Goal: Task Accomplishment & Management: Complete application form

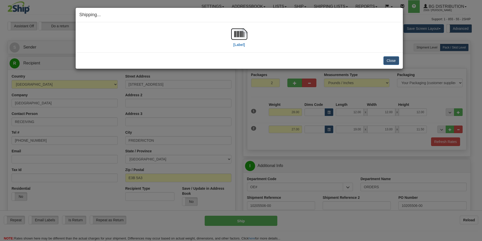
select select "2"
click at [393, 61] on button "Close" at bounding box center [391, 60] width 16 height 9
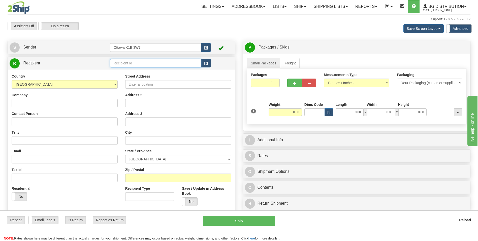
click at [151, 62] on input "text" at bounding box center [155, 63] width 91 height 9
type input "910830"
click button "Delete" at bounding box center [0, 0] width 0 height 0
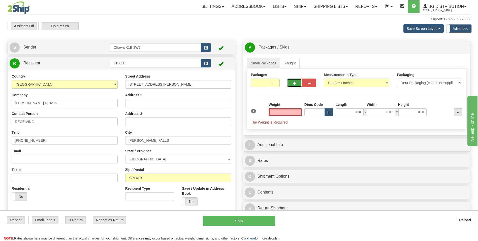
type input "0.00"
click at [294, 84] on span "button" at bounding box center [295, 82] width 4 height 3
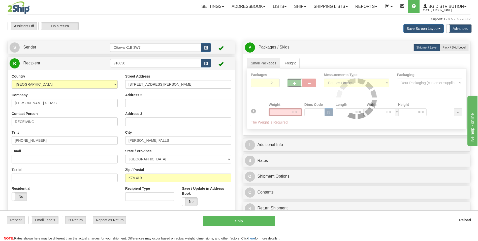
click at [294, 84] on span "button" at bounding box center [295, 82] width 4 height 3
click at [295, 84] on span "button" at bounding box center [295, 82] width 4 height 3
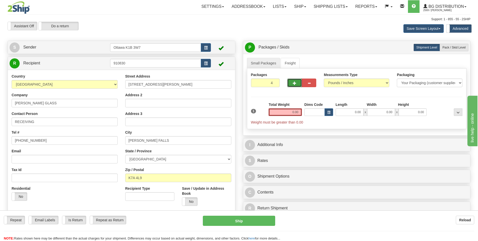
click at [295, 84] on span "button" at bounding box center [295, 82] width 4 height 3
click at [295, 85] on span "button" at bounding box center [295, 82] width 4 height 3
type input "7"
click at [288, 113] on input "0.00" at bounding box center [285, 112] width 33 height 8
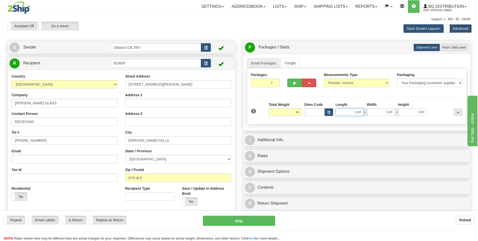
type input "44.00"
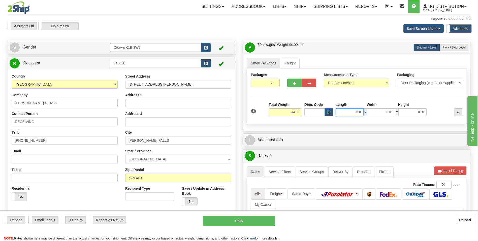
click at [354, 113] on input "0.00" at bounding box center [350, 112] width 28 height 8
type input "0.00"
drag, startPoint x: 286, startPoint y: 112, endPoint x: 307, endPoint y: 112, distance: 21.4
click at [307, 112] on div "1 Total Weight 44.00 Dims Code x" at bounding box center [357, 111] width 214 height 18
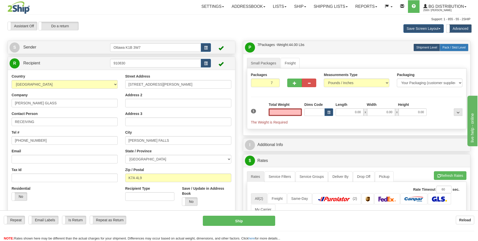
type input "0.00"
click at [460, 48] on span "Pack / Skid Level" at bounding box center [454, 48] width 23 height 4
radio input "true"
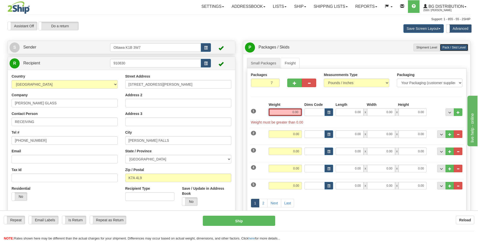
click at [288, 110] on input "0.00" at bounding box center [285, 112] width 33 height 8
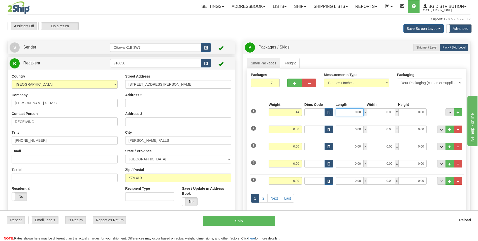
type input "44.00"
click at [359, 112] on input "0.00" at bounding box center [350, 112] width 28 height 8
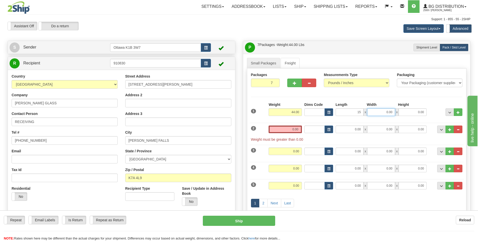
type input "15.00"
type input "9.50"
type input "10.00"
click at [387, 92] on div "Packages 7 7 Measurements Type" at bounding box center [357, 147] width 220 height 158
click at [448, 129] on button "..." at bounding box center [450, 129] width 9 height 8
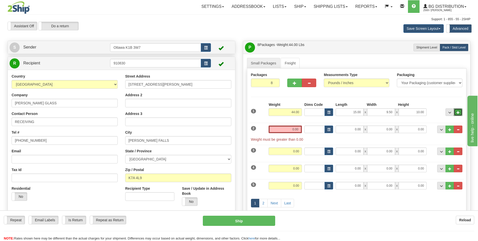
click at [459, 109] on button "..." at bounding box center [458, 112] width 9 height 8
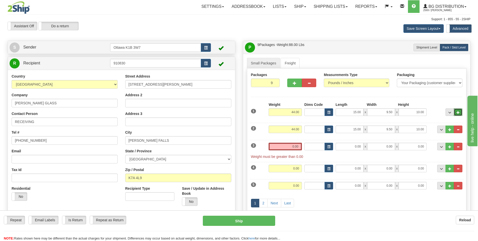
click at [459, 111] on span "..." at bounding box center [458, 112] width 3 height 3
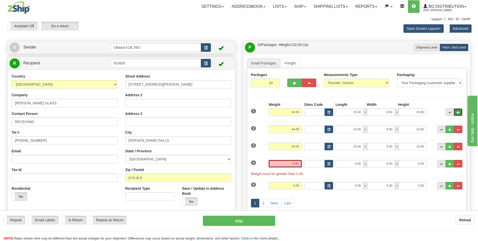
click at [459, 111] on span "..." at bounding box center [458, 112] width 3 height 3
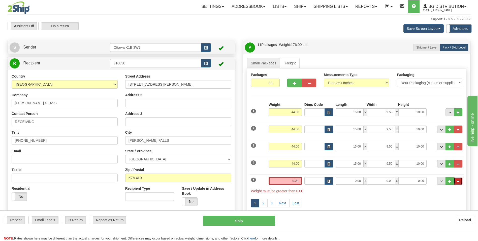
click at [461, 181] on button "..." at bounding box center [458, 181] width 9 height 8
click at [459, 163] on span "..." at bounding box center [458, 163] width 3 height 3
type input "8"
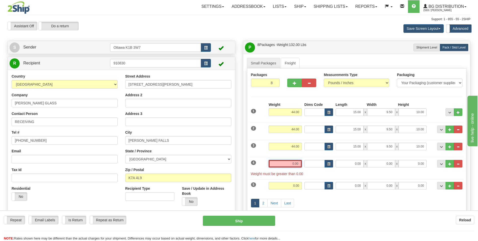
click at [292, 166] on input "0.00" at bounding box center [285, 164] width 33 height 8
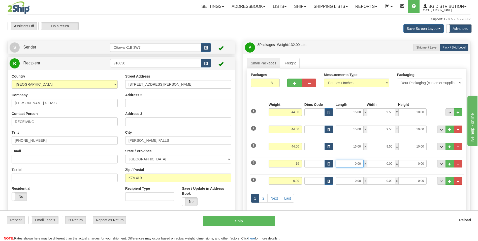
type input "19.00"
drag, startPoint x: 361, startPoint y: 165, endPoint x: 361, endPoint y: 169, distance: 3.8
click at [361, 165] on input "0.00" at bounding box center [350, 164] width 28 height 8
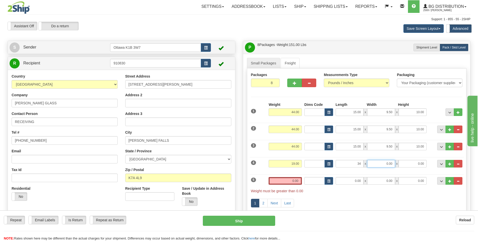
type input "34.00"
type input "6.00"
type input "9.50"
click at [286, 182] on input "0.00" at bounding box center [285, 181] width 33 height 8
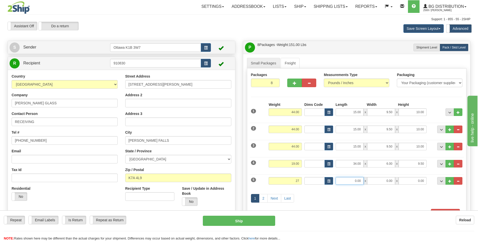
click at [356, 180] on input "0.00" at bounding box center [350, 181] width 28 height 8
type input "27.00"
type input "17.00"
type input "9.50"
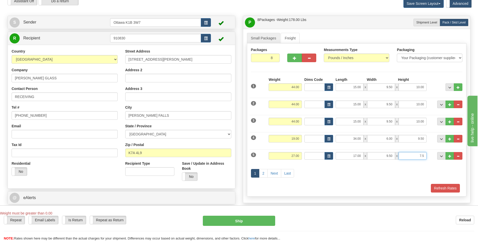
scroll to position [25, 0]
type input "7.50"
click at [450, 157] on span "..." at bounding box center [449, 155] width 3 height 3
type input "9"
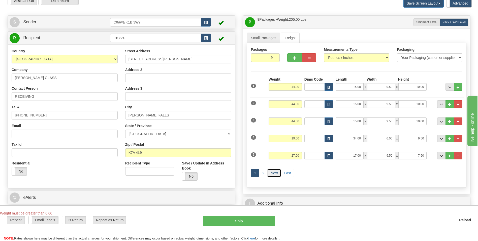
click at [274, 173] on link "Next" at bounding box center [274, 172] width 14 height 9
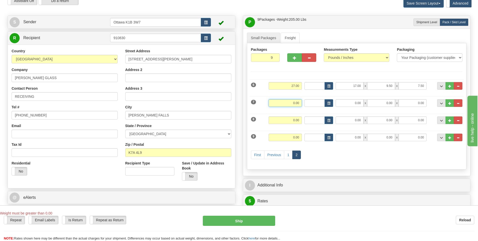
click at [292, 103] on input "0.00" at bounding box center [285, 103] width 33 height 8
type input "29.00"
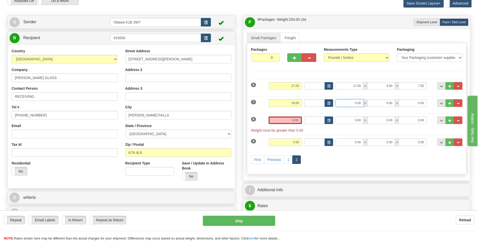
click at [354, 103] on input "0.00" at bounding box center [350, 103] width 28 height 8
type input "11.00"
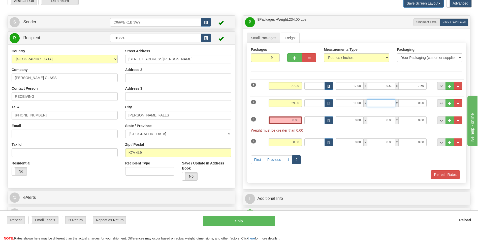
type input "9.00"
type input "6.50"
click at [298, 120] on input "0.00" at bounding box center [285, 120] width 33 height 8
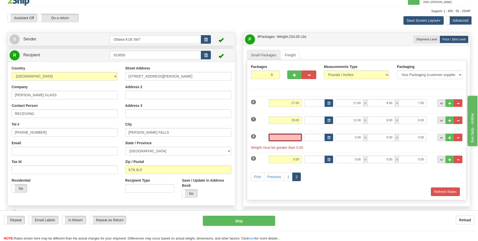
scroll to position [0, 0]
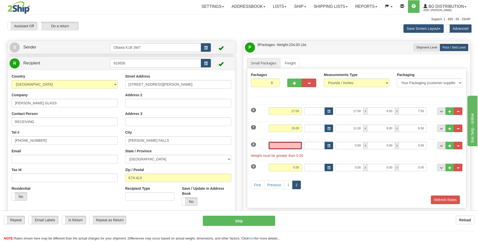
type input "0.00"
click at [289, 149] on div "Weight 0.00" at bounding box center [285, 146] width 36 height 11
click at [290, 144] on input "0.00" at bounding box center [285, 145] width 33 height 8
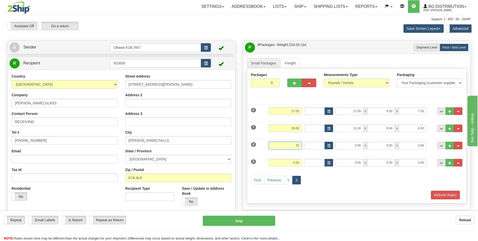
type input "2"
type input "21.00"
click at [351, 144] on input "0.00" at bounding box center [350, 145] width 28 height 8
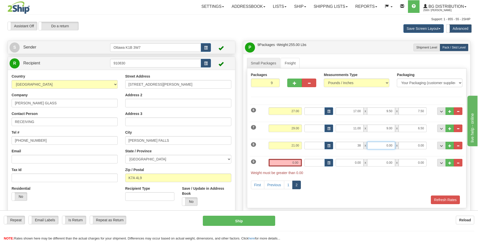
type input "38.00"
type input "7.00"
type input "4.50"
click at [290, 163] on input "0.00" at bounding box center [285, 163] width 33 height 8
type input "0.00"
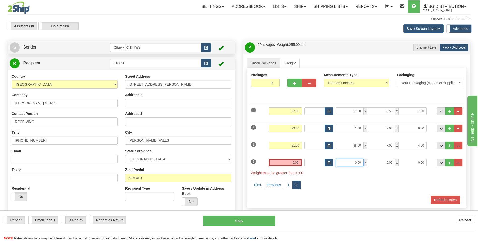
click at [359, 164] on input "0.00" at bounding box center [350, 163] width 28 height 8
type input "38.00"
type input "7.00"
type input "4.50"
click at [290, 161] on input "0.00" at bounding box center [285, 163] width 33 height 8
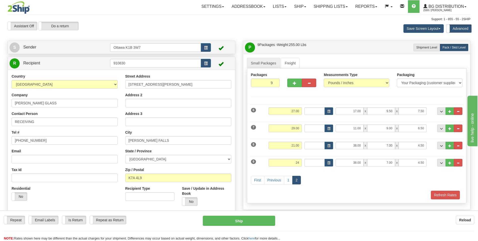
type input "24.00"
click at [384, 183] on div "First Previous 1 2" at bounding box center [357, 180] width 214 height 20
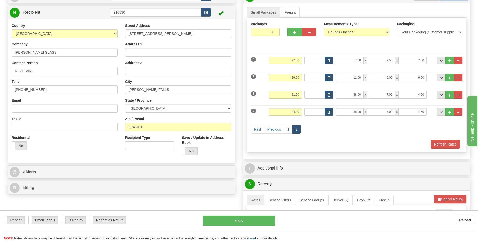
scroll to position [50, 0]
click at [447, 144] on button "Refresh Rates" at bounding box center [445, 144] width 29 height 9
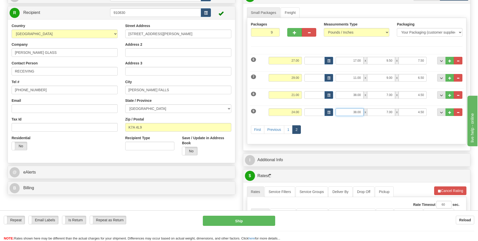
click at [350, 112] on input "38.00" at bounding box center [350, 112] width 28 height 8
drag, startPoint x: 350, startPoint y: 113, endPoint x: 368, endPoint y: 112, distance: 17.9
click at [365, 112] on div "38.00 x 7.00 x 4.50" at bounding box center [381, 112] width 91 height 8
type input "40.00"
click at [369, 132] on div "First Previous 1 2" at bounding box center [357, 130] width 214 height 20
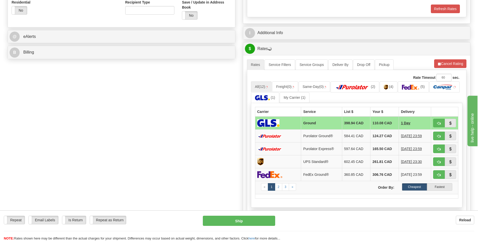
scroll to position [202, 0]
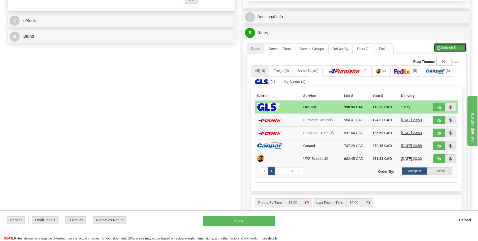
click at [461, 46] on button "Refresh Rates" at bounding box center [450, 47] width 33 height 9
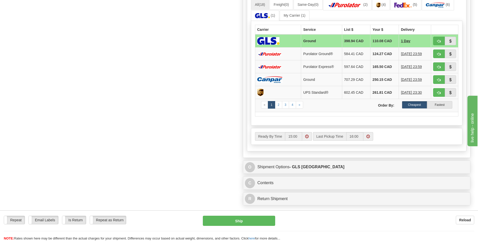
scroll to position [277, 0]
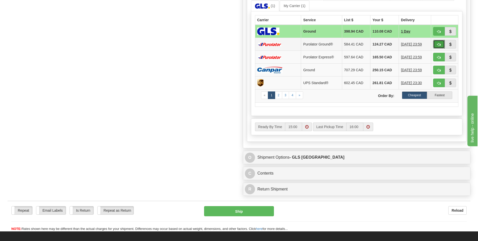
drag, startPoint x: 441, startPoint y: 45, endPoint x: 427, endPoint y: 47, distance: 14.6
click at [441, 45] on button "button" at bounding box center [439, 44] width 12 height 9
type input "260"
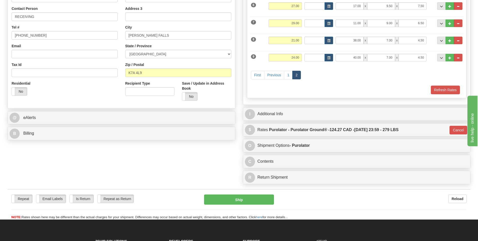
scroll to position [126, 0]
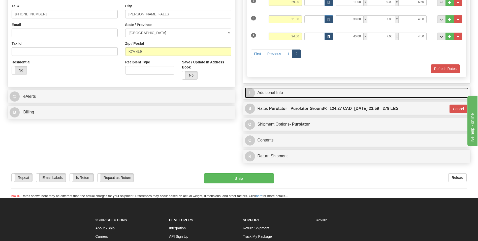
click at [292, 94] on link "I Additional Info" at bounding box center [357, 92] width 224 height 10
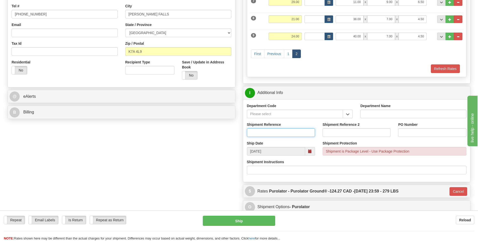
click at [286, 132] on input "Shipment Reference" at bounding box center [281, 132] width 68 height 9
type input "10205524-00"
click at [416, 133] on input "PO Number" at bounding box center [432, 132] width 68 height 9
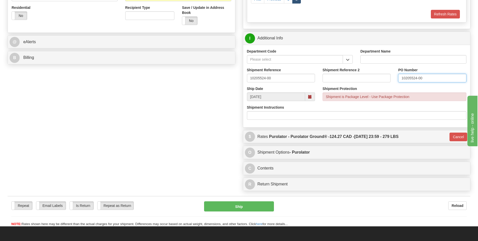
scroll to position [202, 0]
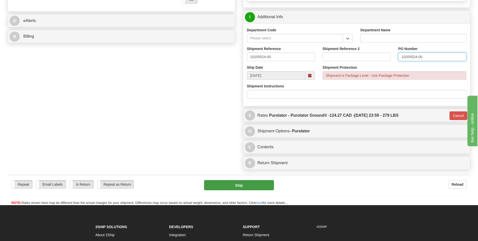
type input "10205524-00"
click at [256, 182] on button "Ship" at bounding box center [239, 185] width 70 height 10
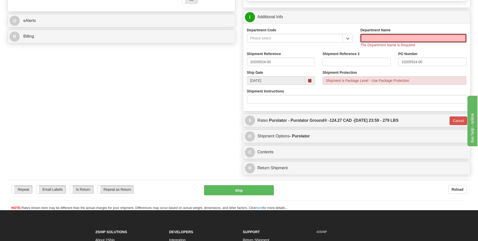
click at [411, 36] on input "Department Name" at bounding box center [414, 38] width 106 height 9
click at [328, 37] on input "Department Code" at bounding box center [295, 38] width 96 height 9
click at [345, 39] on button "button" at bounding box center [348, 38] width 10 height 9
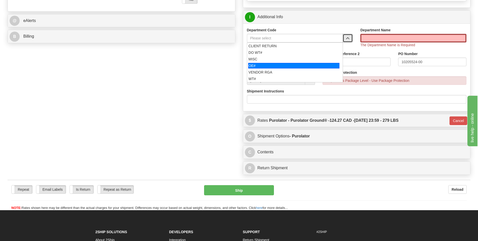
click at [282, 65] on div "OE#" at bounding box center [293, 66] width 91 height 6
type input "OE#"
type input "ORDERS"
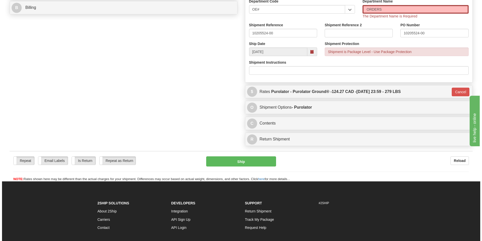
scroll to position [252, 0]
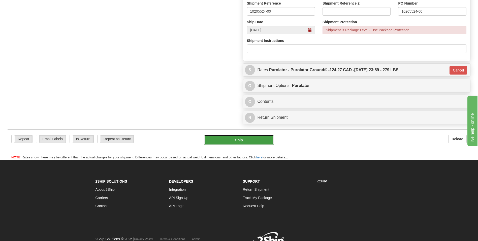
click at [253, 139] on button "Ship" at bounding box center [239, 139] width 70 height 10
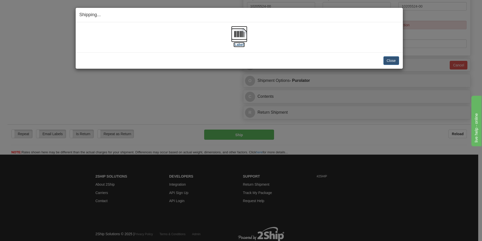
click at [238, 44] on label "[Label]" at bounding box center [239, 44] width 12 height 5
click at [393, 59] on button "Close" at bounding box center [391, 60] width 16 height 9
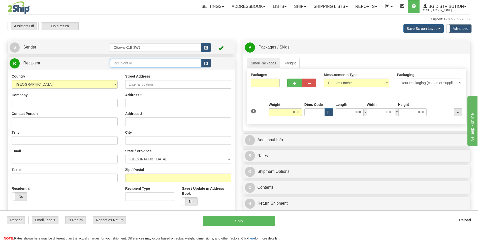
click at [149, 63] on input "text" at bounding box center [155, 63] width 91 height 9
click at [143, 70] on div "60166" at bounding box center [155, 71] width 86 height 6
type input "60166"
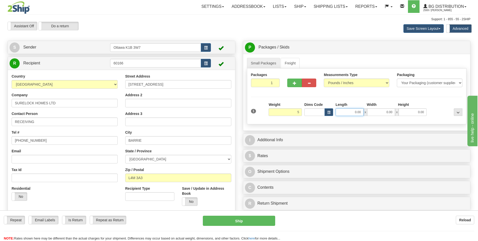
type input "5.00"
click at [352, 112] on input "0.00" at bounding box center [350, 112] width 28 height 8
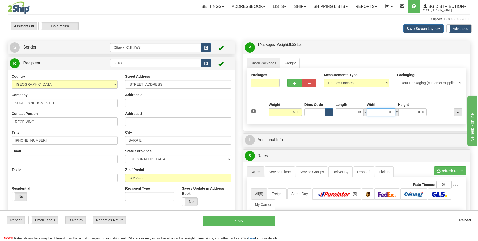
type input "13.00"
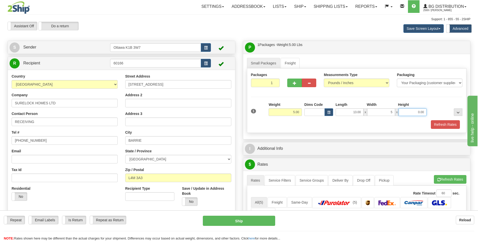
type input "5.00"
click at [306, 125] on div "Refresh Rates" at bounding box center [357, 124] width 214 height 9
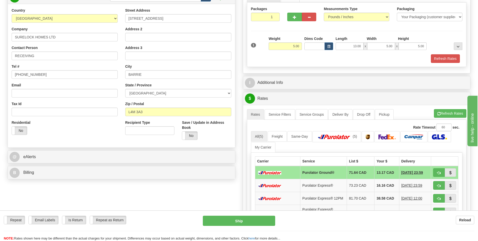
scroll to position [76, 0]
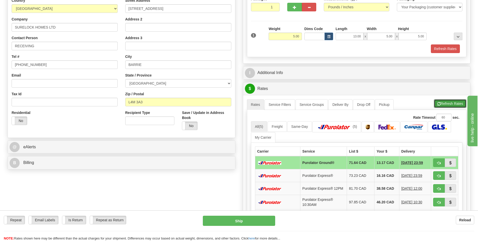
drag, startPoint x: 453, startPoint y: 104, endPoint x: 450, endPoint y: 102, distance: 2.7
click at [453, 104] on button "Refresh Rates" at bounding box center [450, 103] width 33 height 9
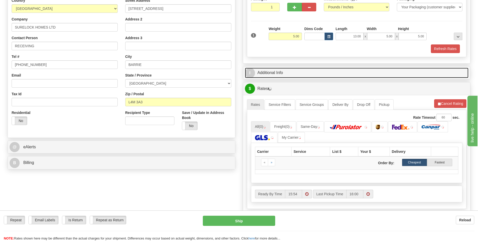
click at [276, 71] on link "I Additional Info" at bounding box center [357, 73] width 224 height 10
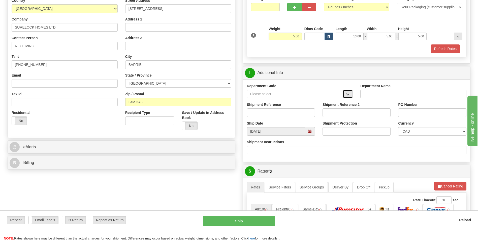
click at [349, 95] on span "button" at bounding box center [348, 94] width 4 height 3
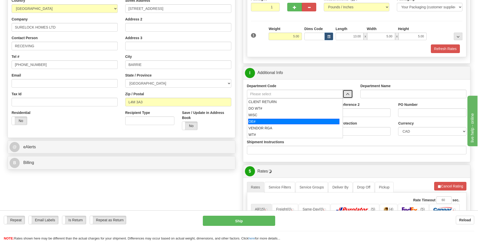
click at [268, 124] on li "OE#" at bounding box center [295, 121] width 96 height 7
type input "OE#"
type input "ORDERS"
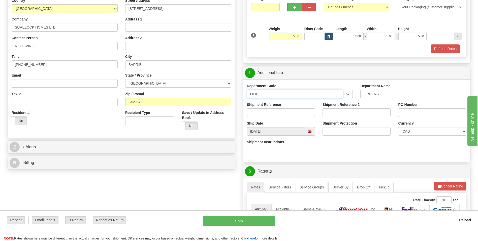
click at [326, 95] on input "OE#" at bounding box center [295, 93] width 96 height 9
drag, startPoint x: 289, startPoint y: 96, endPoint x: 224, endPoint y: 96, distance: 64.5
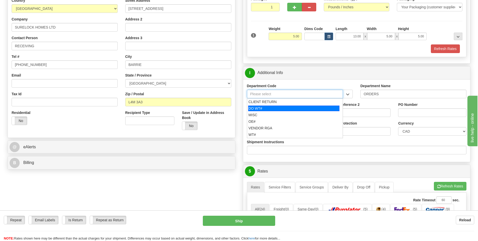
click at [262, 107] on div "DO WT#" at bounding box center [293, 108] width 91 height 6
type input "DO WT#"
type input "DIRECT ORDERS"
type input "DO WT#"
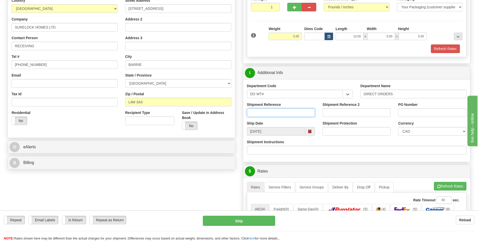
click at [264, 112] on input "Shipment Reference" at bounding box center [281, 112] width 68 height 9
type input "1"
type input "168017-00"
click at [436, 111] on input "PO Number" at bounding box center [432, 112] width 68 height 9
type input "16877"
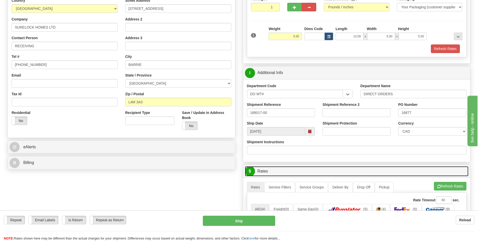
click at [325, 166] on link "$ Rates" at bounding box center [357, 171] width 224 height 10
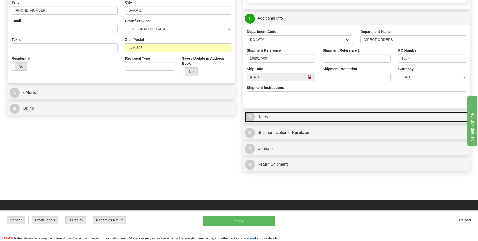
scroll to position [151, 0]
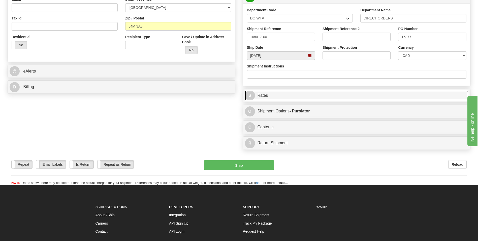
click at [329, 96] on link "$ Rates" at bounding box center [357, 95] width 224 height 10
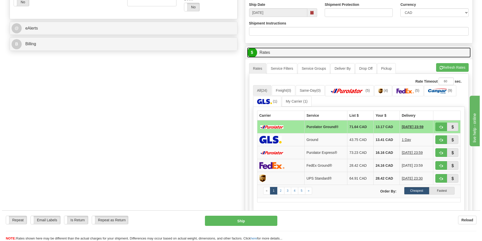
scroll to position [202, 0]
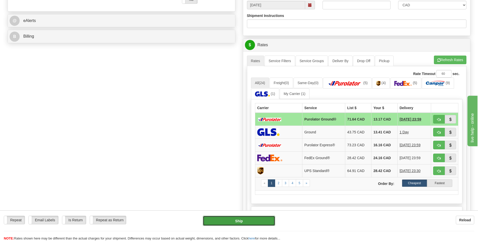
click at [233, 218] on button "Ship" at bounding box center [239, 220] width 72 height 10
type input "260"
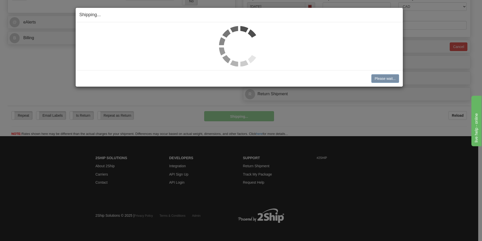
scroll to position [193, 0]
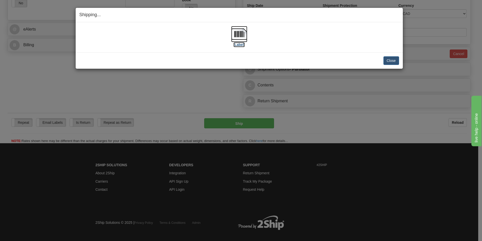
click at [244, 43] on label "[Label]" at bounding box center [239, 44] width 12 height 5
click at [241, 43] on label "[Label]" at bounding box center [239, 44] width 12 height 5
